Goal: Manage account settings

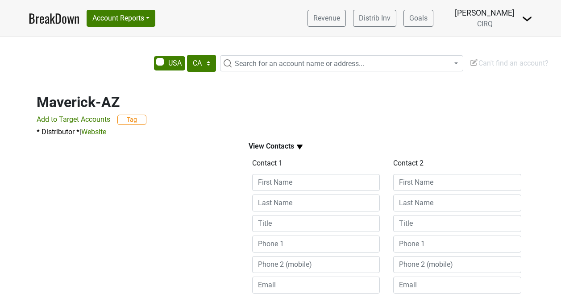
select select "CA"
click at [275, 177] on input at bounding box center [316, 182] width 128 height 17
type input "Micah"
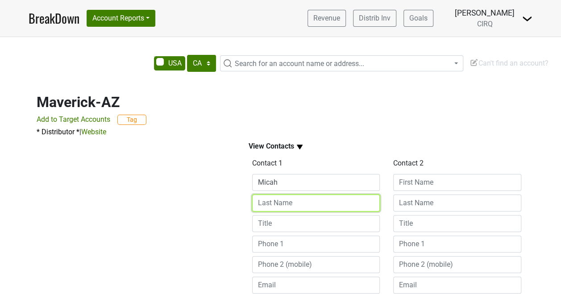
click at [300, 199] on input at bounding box center [316, 203] width 128 height 17
type input "Anders"
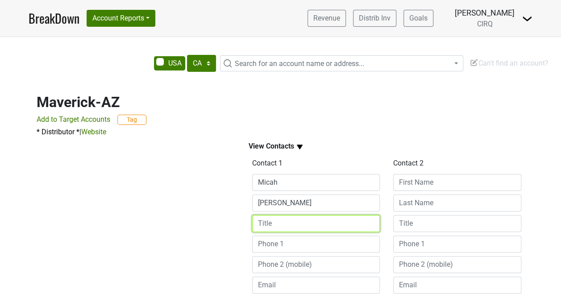
click at [294, 224] on input at bounding box center [316, 223] width 128 height 17
type input "Portfolio Manager"
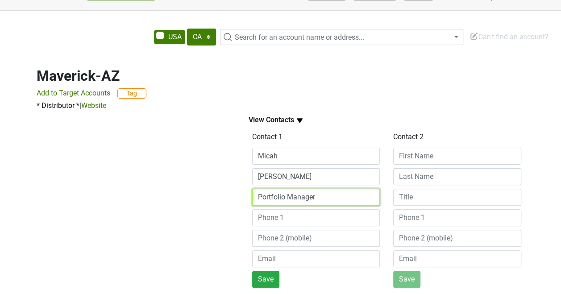
scroll to position [30, 0]
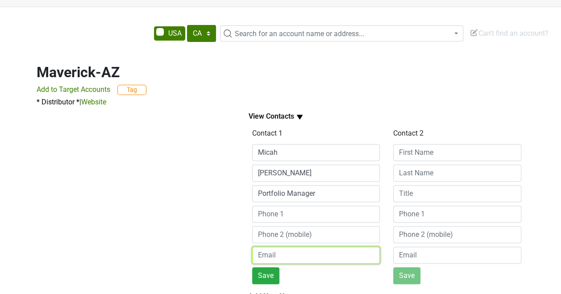
click at [286, 259] on input "email" at bounding box center [316, 255] width 128 height 17
paste input "Micah.Anders@MaverickBevAz.com"
type input "micah.anders@maverickbevaz.com"
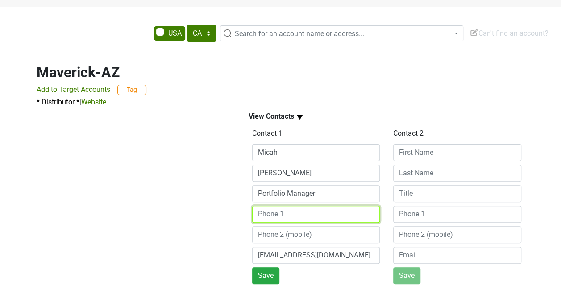
click at [301, 215] on input at bounding box center [316, 214] width 128 height 17
paste input "480-278-0648"
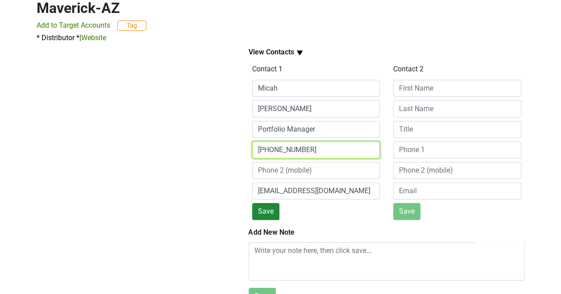
type input "480-278-0648"
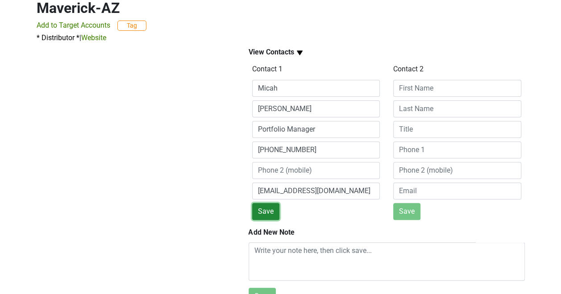
click at [269, 213] on button "Save" at bounding box center [265, 211] width 27 height 17
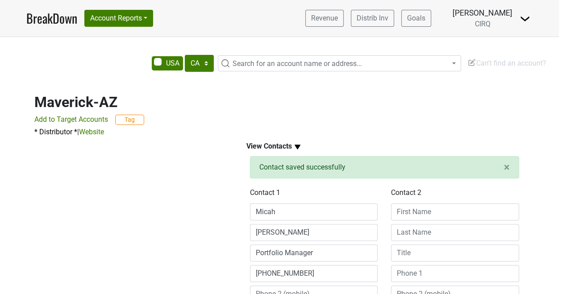
scroll to position [0, 1]
click at [57, 28] on nav "BreakDown Account Reports SuperRanker Map Award Progress Chain Compliance CRM N…" at bounding box center [280, 18] width 518 height 37
click at [56, 22] on link "BreakDown" at bounding box center [53, 18] width 51 height 19
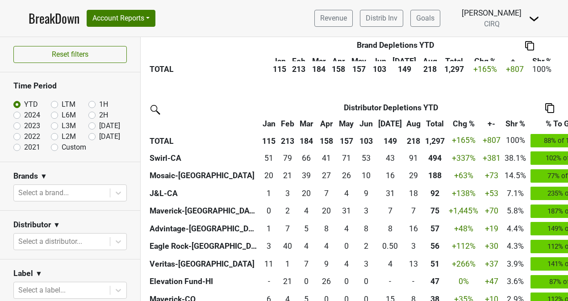
scroll to position [271, 0]
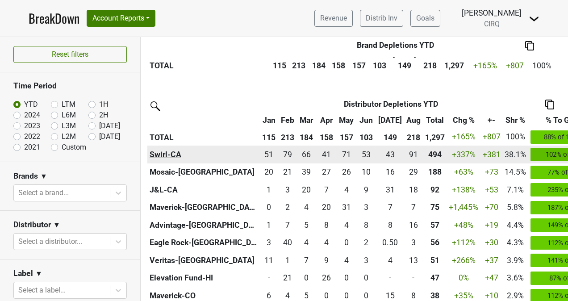
click at [175, 156] on th "Swirl-CA" at bounding box center [203, 155] width 112 height 18
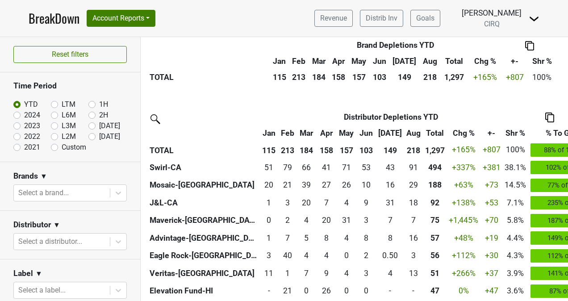
scroll to position [223, 0]
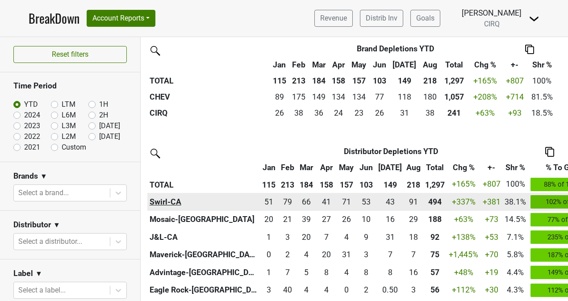
click at [163, 202] on th "Swirl-CA" at bounding box center [203, 202] width 112 height 18
click at [175, 202] on th "Swirl-CA" at bounding box center [203, 202] width 112 height 18
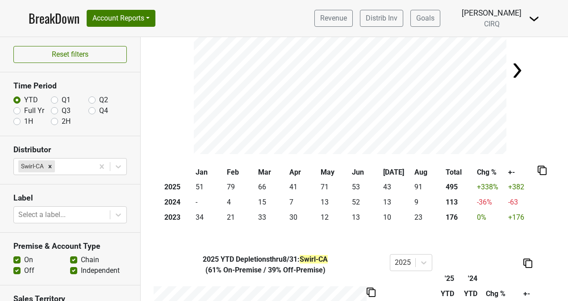
scroll to position [104, 0]
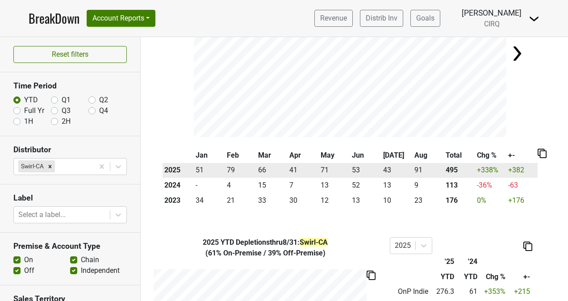
click at [413, 171] on td "91" at bounding box center [428, 170] width 31 height 15
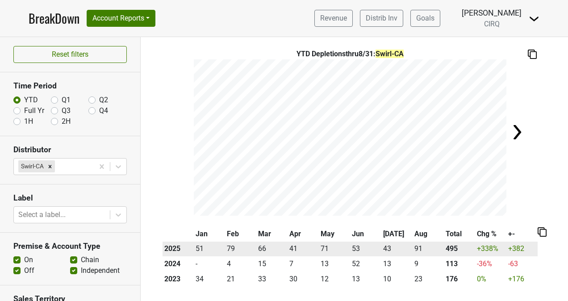
scroll to position [0, 0]
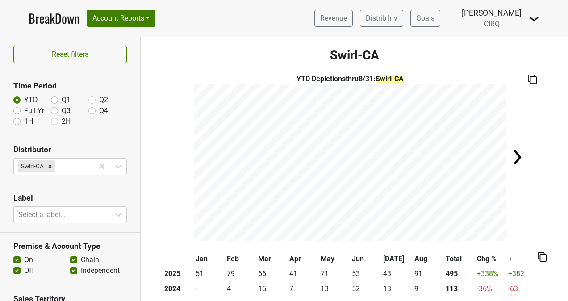
scroll to position [32, 0]
